Goal: Task Accomplishment & Management: Use online tool/utility

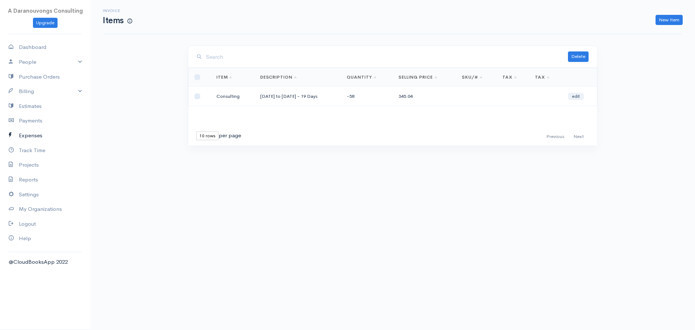
click at [31, 134] on link "Expenses" at bounding box center [45, 135] width 91 height 15
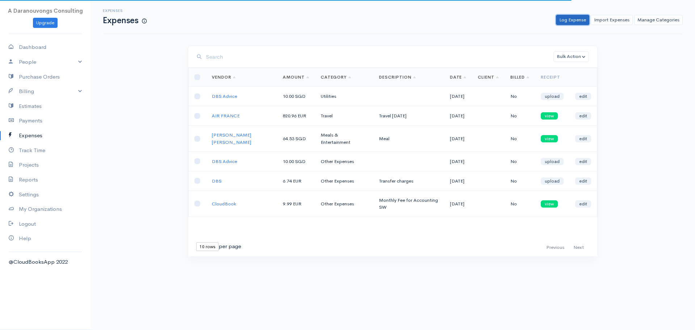
click at [571, 18] on link "Log Expense" at bounding box center [572, 20] width 33 height 10
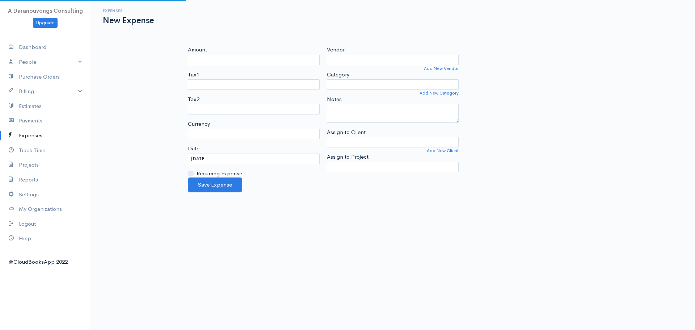
select select "EUR"
click at [219, 60] on input "Amount" at bounding box center [254, 60] width 132 height 10
type input "295"
click at [224, 131] on select "U.S. Dollars ($) Canadian Dollars ($) British Pounds Sterling (£) Euros (€) Aus…" at bounding box center [254, 134] width 132 height 10
select select "SGD"
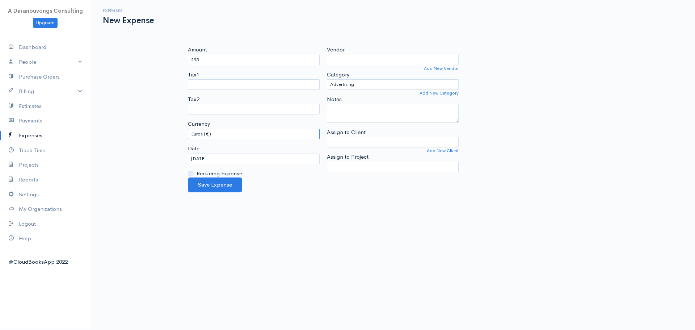
click at [188, 129] on select "U.S. Dollars ($) Canadian Dollars ($) British Pounds Sterling (£) Euros (€) Aus…" at bounding box center [254, 134] width 132 height 10
click at [346, 245] on body "A Daranouvongs Consulting Upgrade Dashboard People Clients Vendors Staff Users …" at bounding box center [347, 165] width 695 height 330
click at [221, 156] on input "[DATE]" at bounding box center [254, 159] width 132 height 10
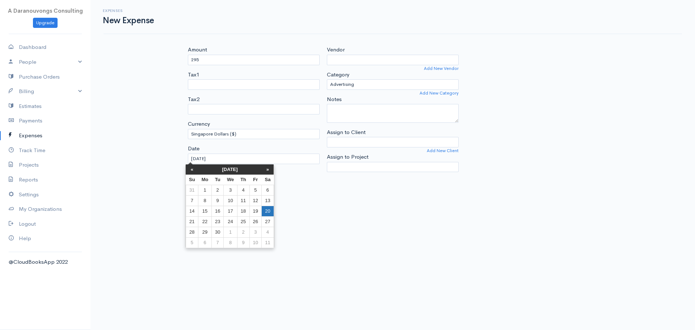
click at [265, 212] on td "20" at bounding box center [268, 211] width 12 height 10
type input "[DATE]"
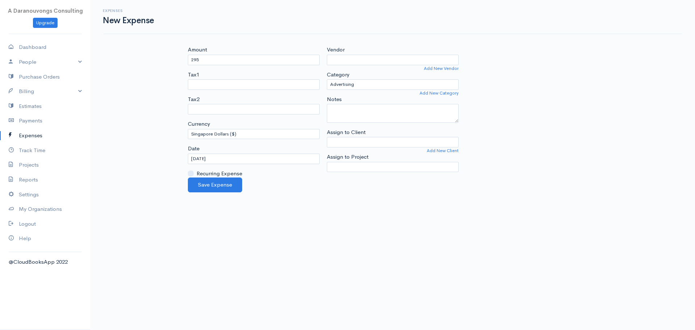
click at [333, 219] on body "A Daranouvongs Consulting Upgrade Dashboard People Clients Vendors Staff Users …" at bounding box center [347, 165] width 695 height 330
click at [365, 62] on input "Vendor" at bounding box center [393, 60] width 132 height 10
type input "[PERSON_NAME]"
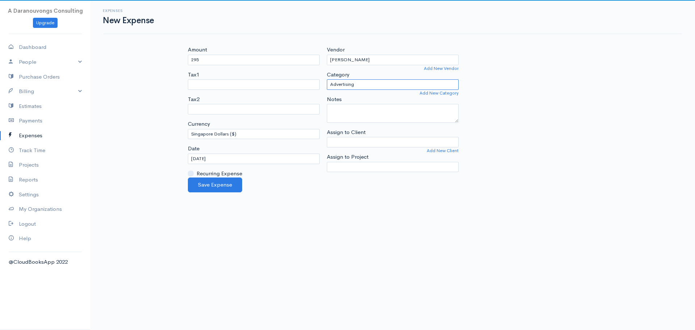
click at [343, 87] on select "Advertising Car & Truck Expenses Contractors Education Education and Training E…" at bounding box center [393, 84] width 132 height 10
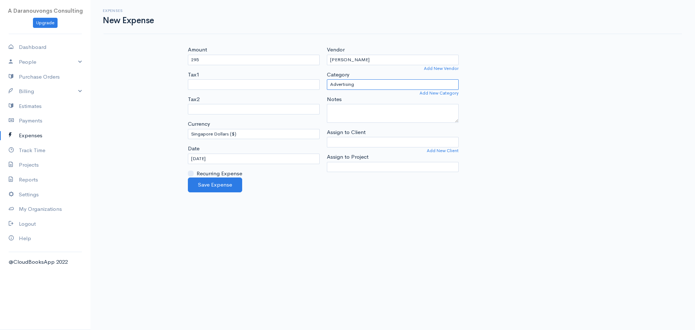
select select "Supplies"
click at [327, 79] on select "Advertising Car & Truck Expenses Contractors Education Education and Training E…" at bounding box center [393, 84] width 132 height 10
click at [395, 202] on body "A Daranouvongs Consulting Upgrade Dashboard People Clients Vendors Staff Users …" at bounding box center [347, 165] width 695 height 330
click at [366, 93] on div "[PERSON_NAME] Add New Vendor Category Advertising Car & Truck Expenses Contract…" at bounding box center [392, 112] width 139 height 132
click at [368, 85] on select "Advertising Car & Truck Expenses Contractors Education Education and Training E…" at bounding box center [393, 84] width 132 height 10
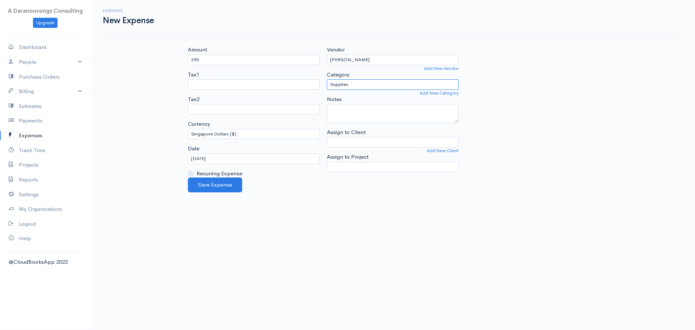
click at [327, 79] on select "Advertising Car & Truck Expenses Contractors Education Education and Training E…" at bounding box center [393, 84] width 132 height 10
click at [428, 213] on body "A Daranouvongs Consulting Upgrade Dashboard People Clients Vendors Staff Users …" at bounding box center [347, 165] width 695 height 330
click at [344, 139] on input "Assign to Client" at bounding box center [393, 142] width 132 height 10
click at [297, 198] on body "A Daranouvongs Consulting Upgrade Dashboard People Clients Vendors Staff Users …" at bounding box center [347, 165] width 695 height 330
click at [308, 197] on body "A Daranouvongs Consulting Upgrade Dashboard People Clients Vendors Staff Users …" at bounding box center [347, 165] width 695 height 330
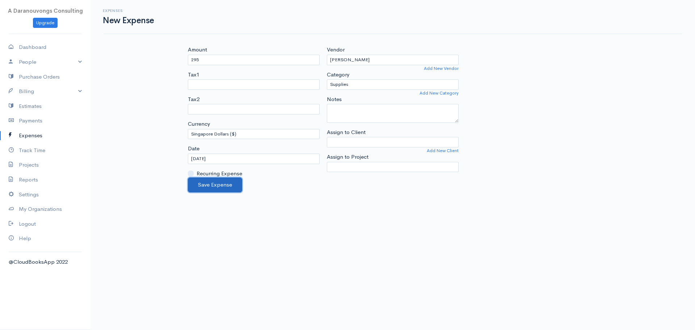
click at [220, 189] on button "Save Expense" at bounding box center [215, 184] width 54 height 15
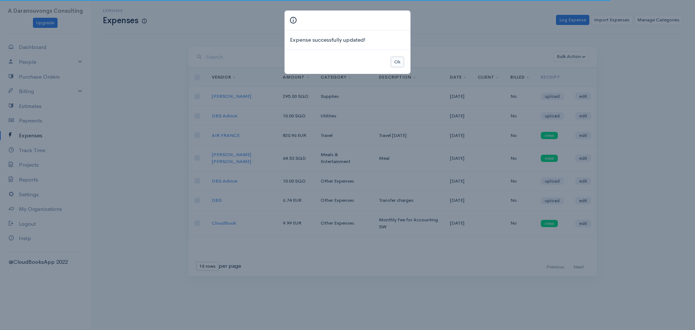
click at [395, 62] on button "Ok" at bounding box center [397, 62] width 13 height 10
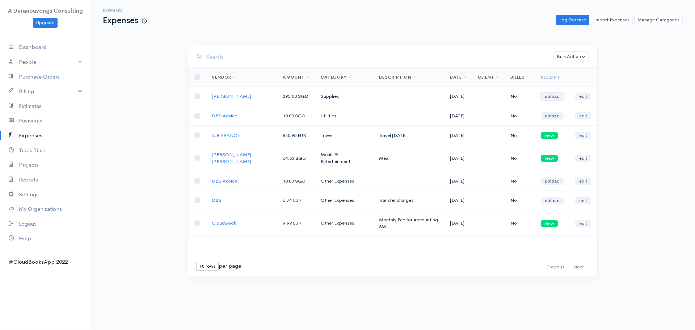
click at [562, 96] on link "upload" at bounding box center [552, 96] width 23 height 7
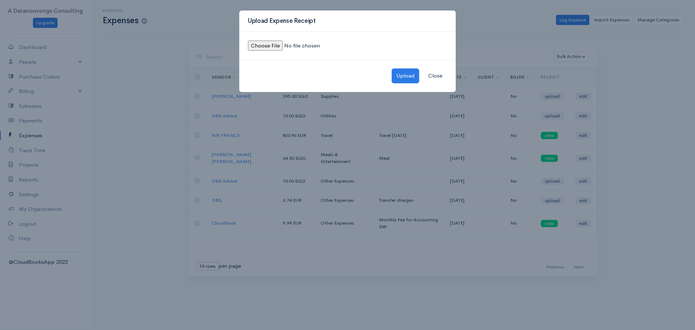
click at [266, 46] on input "file" at bounding box center [297, 46] width 98 height 10
type input "C:\fakepath\HarveyNorman_Printer_20092025.jpeg"
click at [398, 76] on button "Upload" at bounding box center [406, 75] width 28 height 15
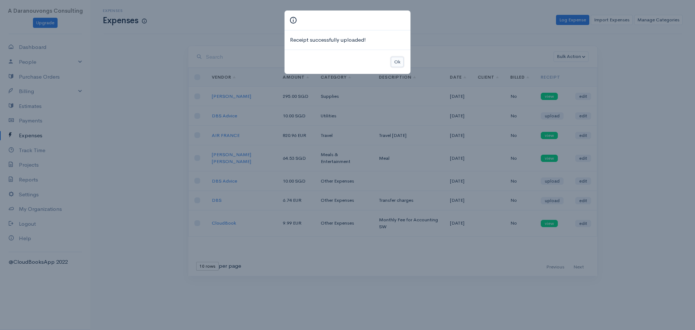
click at [396, 62] on button "Ok" at bounding box center [397, 62] width 13 height 10
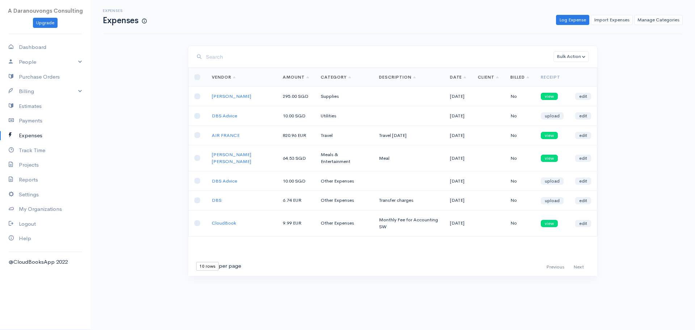
drag, startPoint x: 182, startPoint y: 92, endPoint x: 180, endPoint y: 95, distance: 4.1
click at [182, 92] on div "Bulk Action Delete Convert to Invoice Loading ... First Previous Next Last 10 r…" at bounding box center [393, 174] width 434 height 257
click at [27, 47] on link "Dashboard" at bounding box center [45, 47] width 91 height 15
select select "365"
